Goal: Navigation & Orientation: Find specific page/section

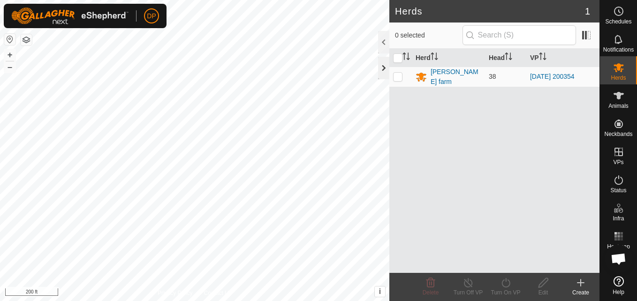
click at [383, 63] on div at bounding box center [383, 68] width 11 height 23
